Goal: Task Accomplishment & Management: Manage account settings

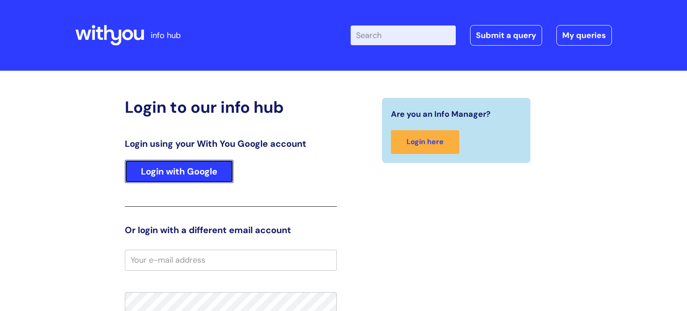
click at [184, 172] on link "Login with Google" at bounding box center [179, 171] width 109 height 23
click at [197, 170] on link "Login with Google" at bounding box center [179, 171] width 109 height 23
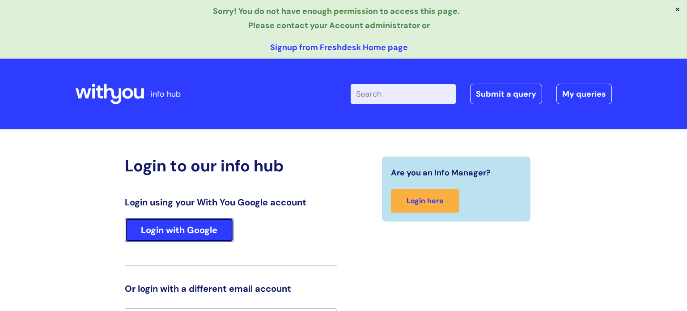
click at [202, 231] on link "Login with Google" at bounding box center [179, 229] width 109 height 23
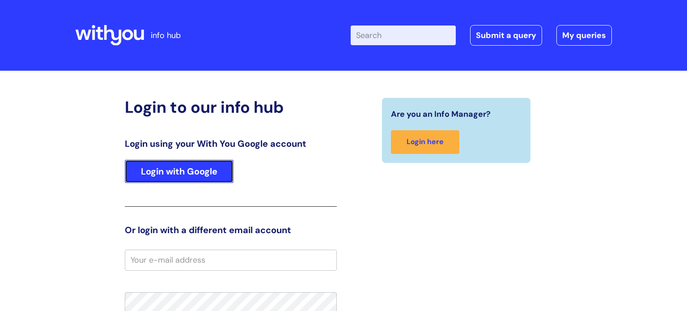
click at [176, 171] on link "Login with Google" at bounding box center [179, 171] width 109 height 23
click at [191, 179] on link "Login with Google" at bounding box center [179, 171] width 109 height 23
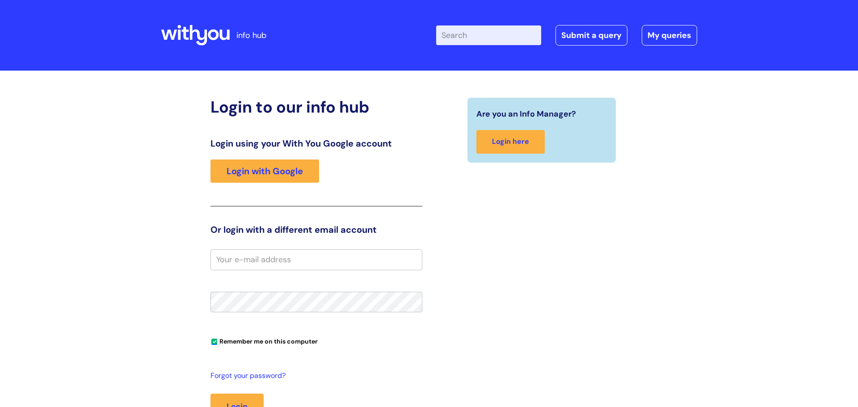
click at [287, 184] on div "Login using your With You Google account Login with Google" at bounding box center [317, 172] width 212 height 68
click at [292, 174] on link "Login with Google" at bounding box center [265, 171] width 109 height 23
